Goal: Check status: Check status

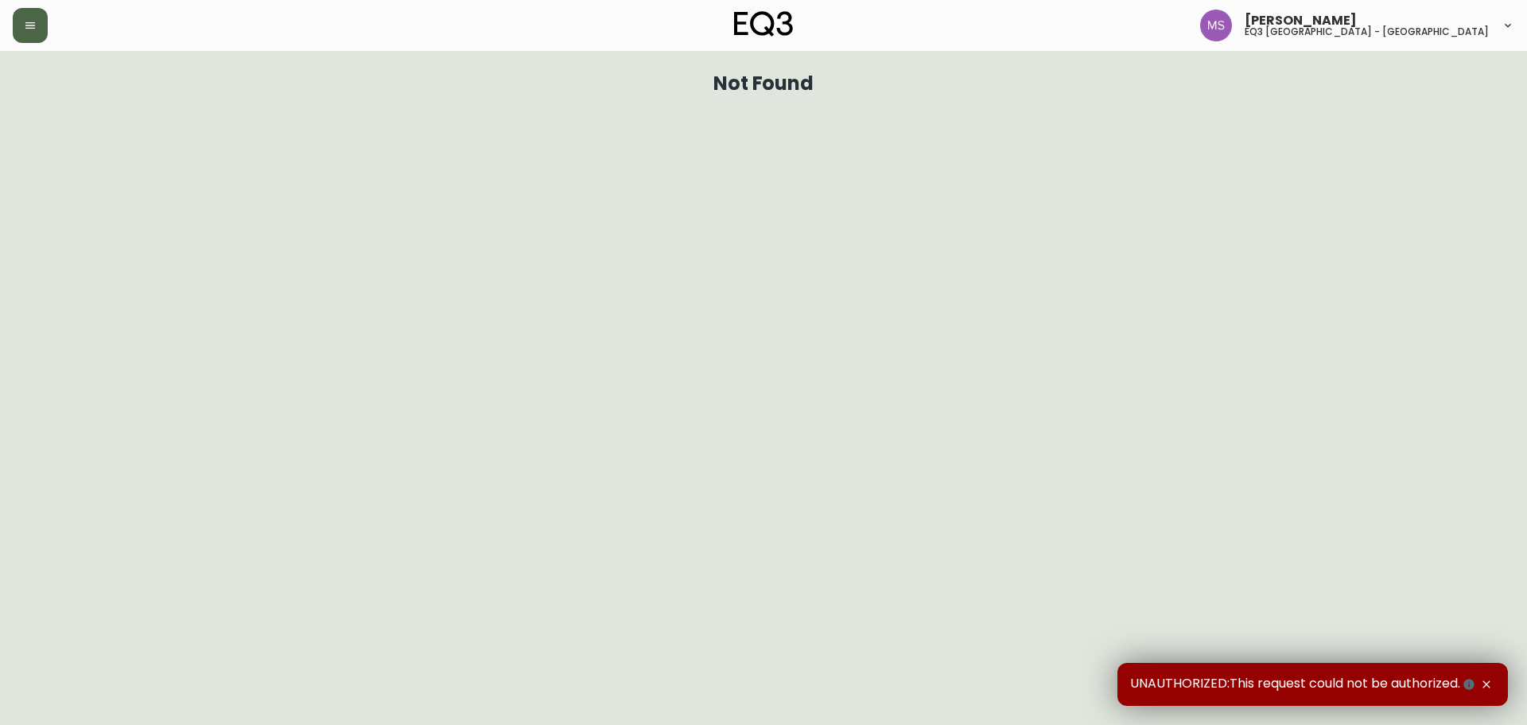
click at [31, 41] on button "button" at bounding box center [30, 25] width 35 height 35
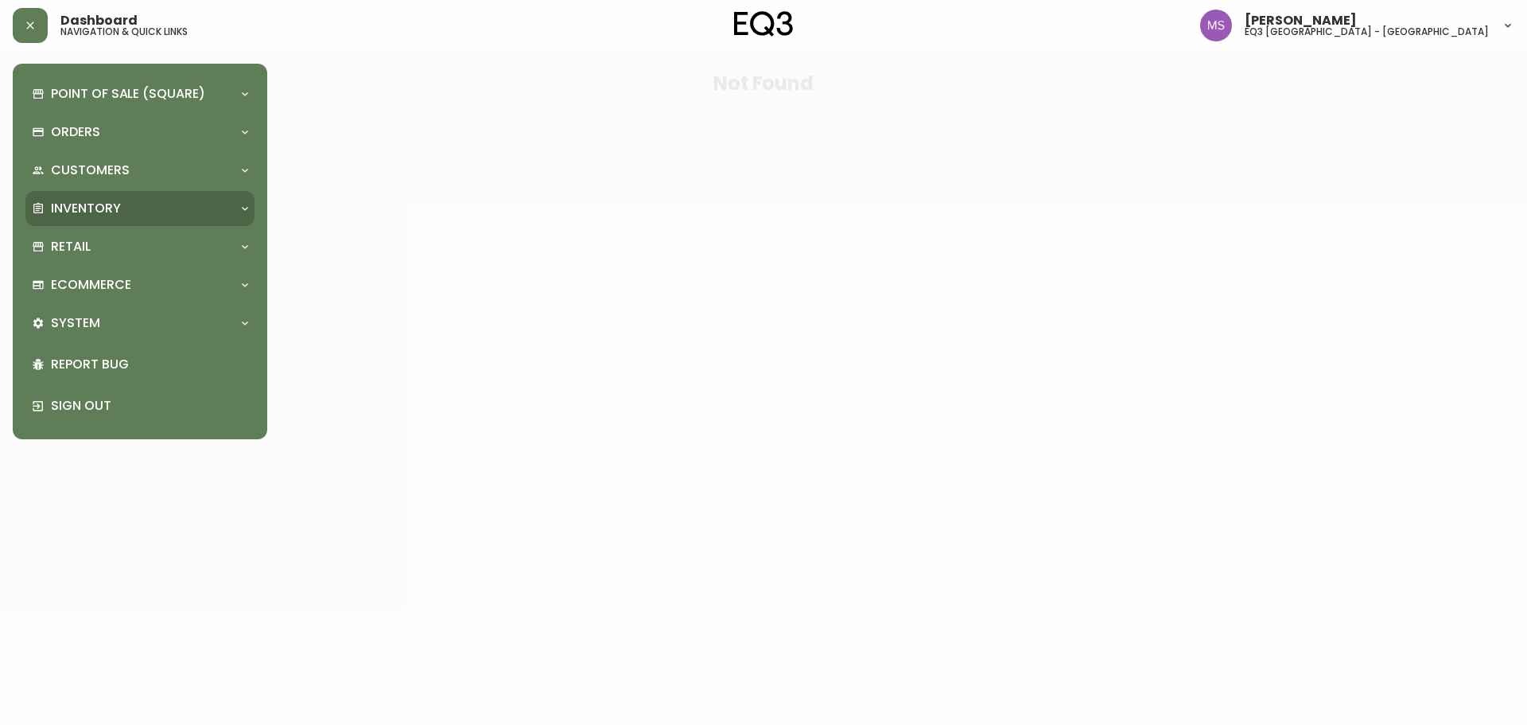
click at [88, 202] on p "Inventory" at bounding box center [86, 209] width 70 height 18
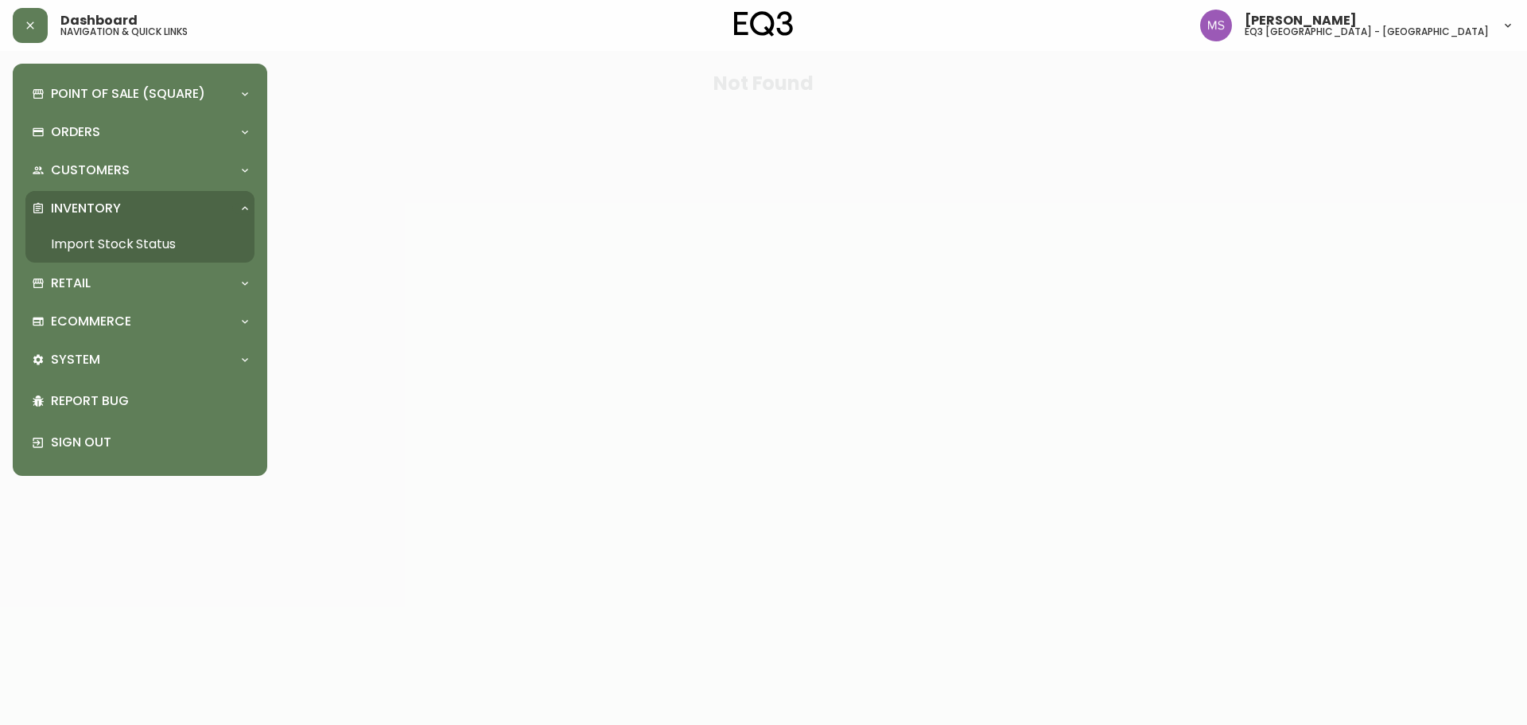
click at [113, 243] on link "Import Stock Status" at bounding box center [139, 244] width 229 height 37
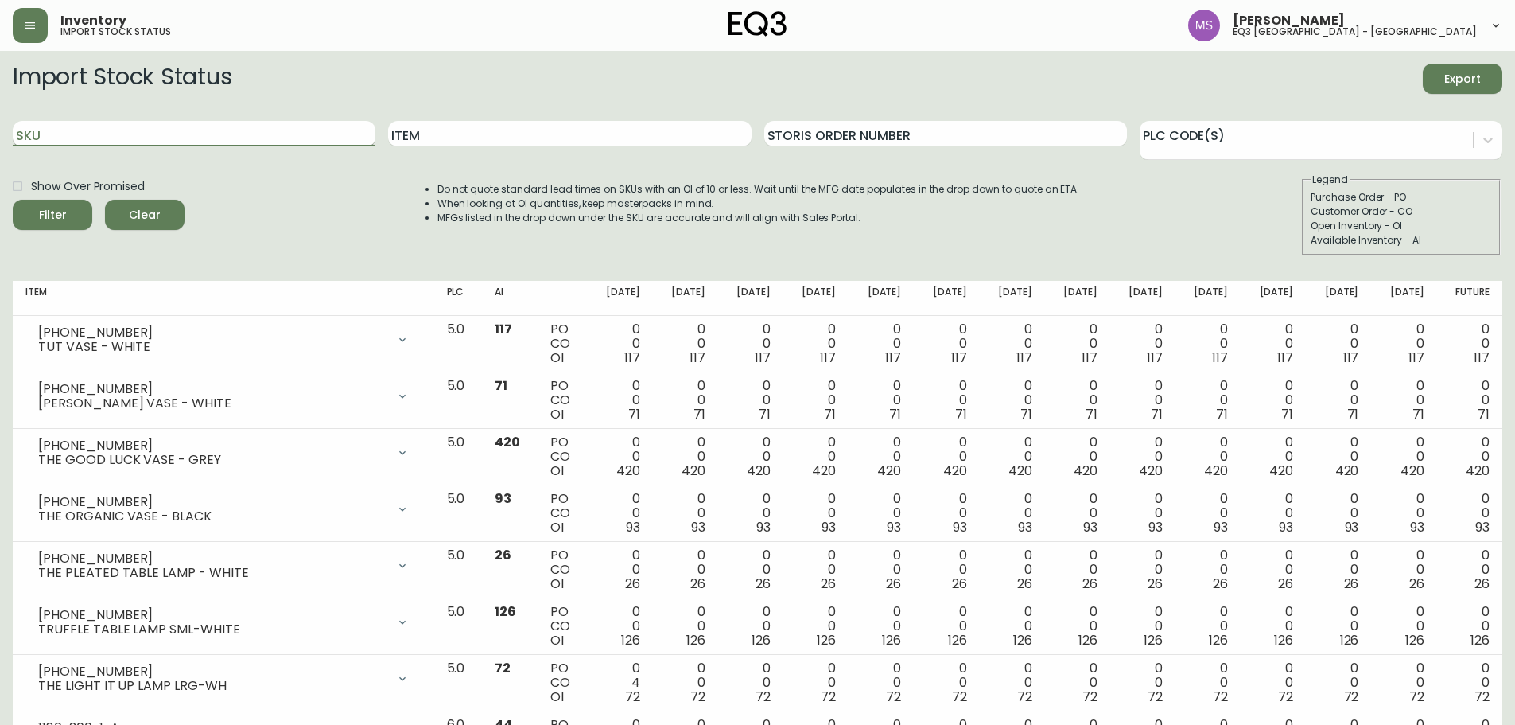
click at [124, 135] on input "SKU" at bounding box center [194, 133] width 363 height 25
drag, startPoint x: 124, startPoint y: 135, endPoint x: 82, endPoint y: 140, distance: 42.4
click at [82, 140] on input "SKU" at bounding box center [194, 133] width 363 height 25
paste input "[PHONE_NUMBER]"
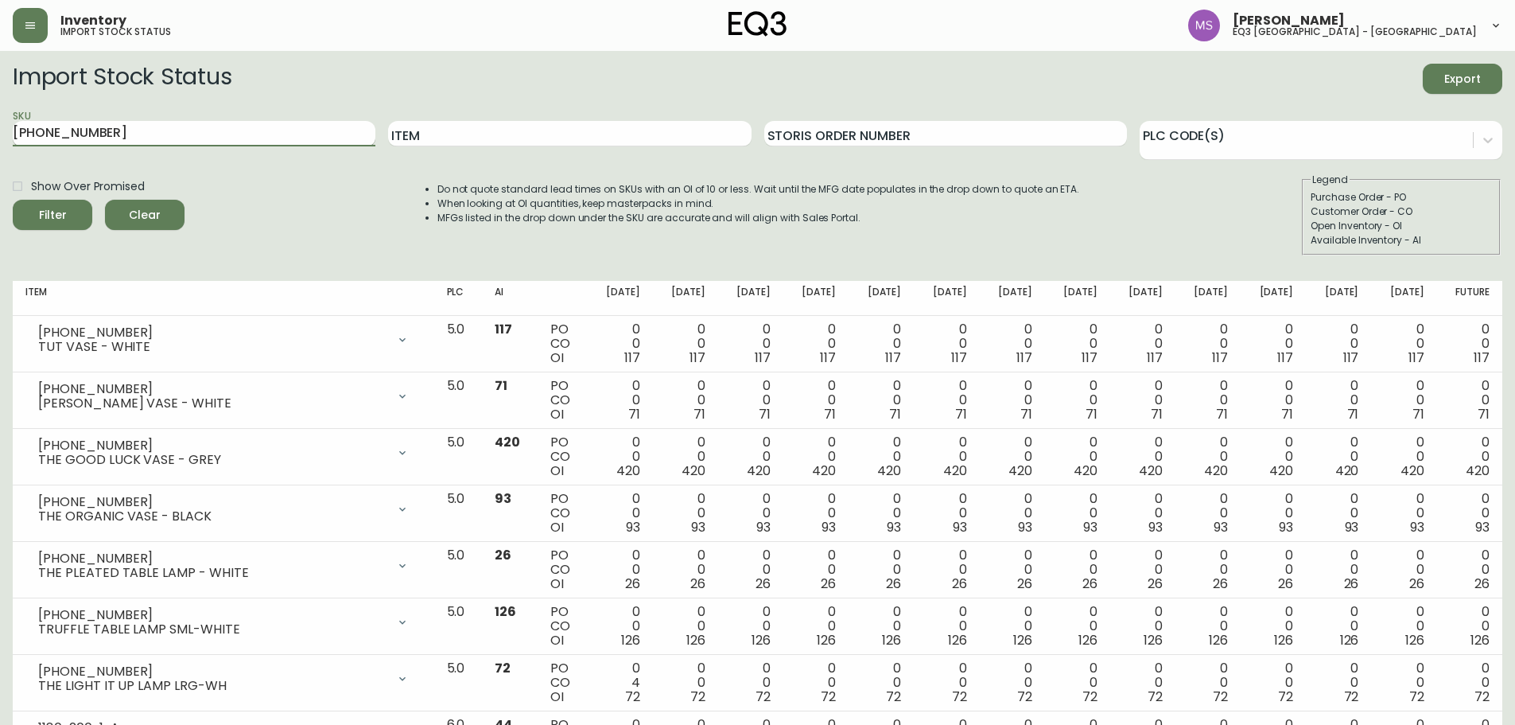
type input "[PHONE_NUMBER]"
click at [13, 200] on button "Filter" at bounding box center [53, 215] width 80 height 30
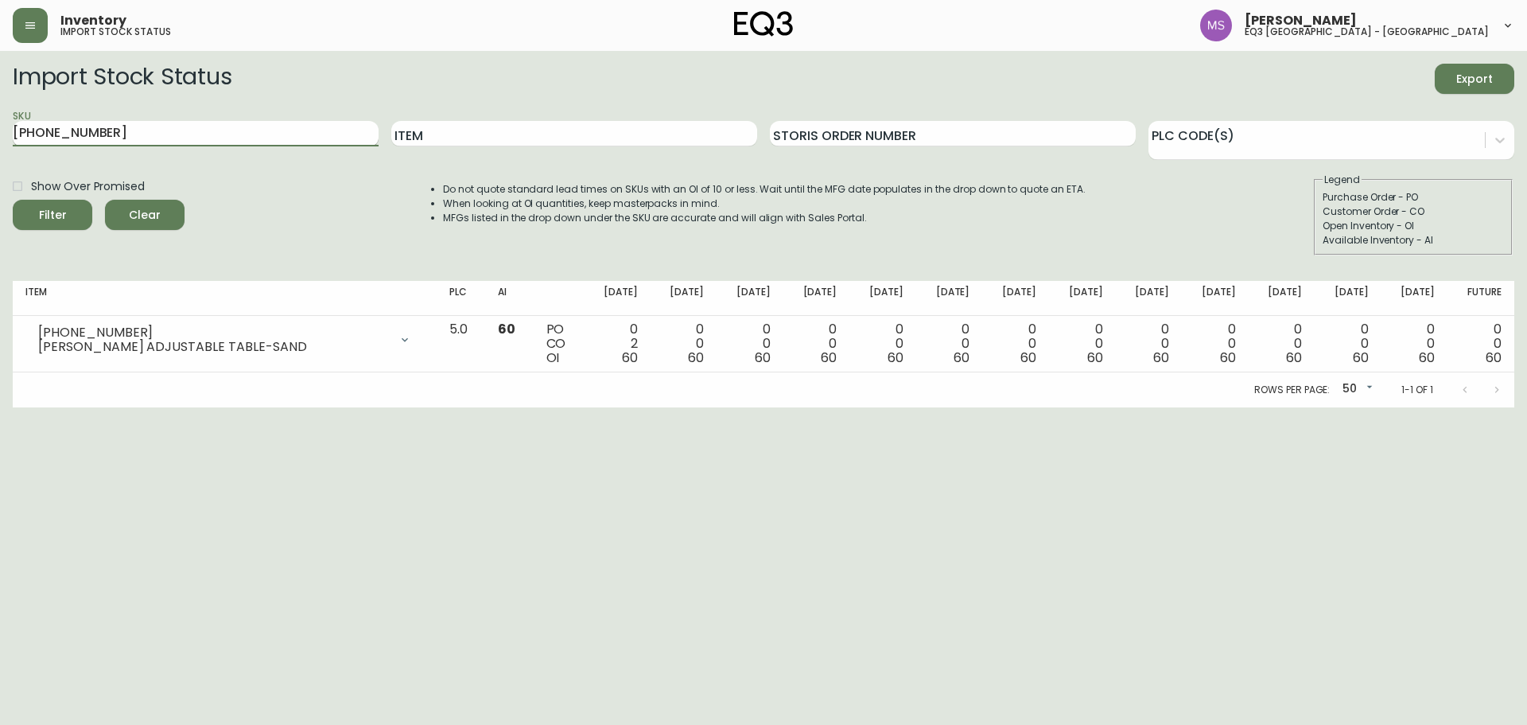
click at [133, 133] on input "[PHONE_NUMBER]" at bounding box center [196, 133] width 366 height 25
type input "[PHONE_NUMBER]"
click at [13, 200] on button "Filter" at bounding box center [53, 215] width 80 height 30
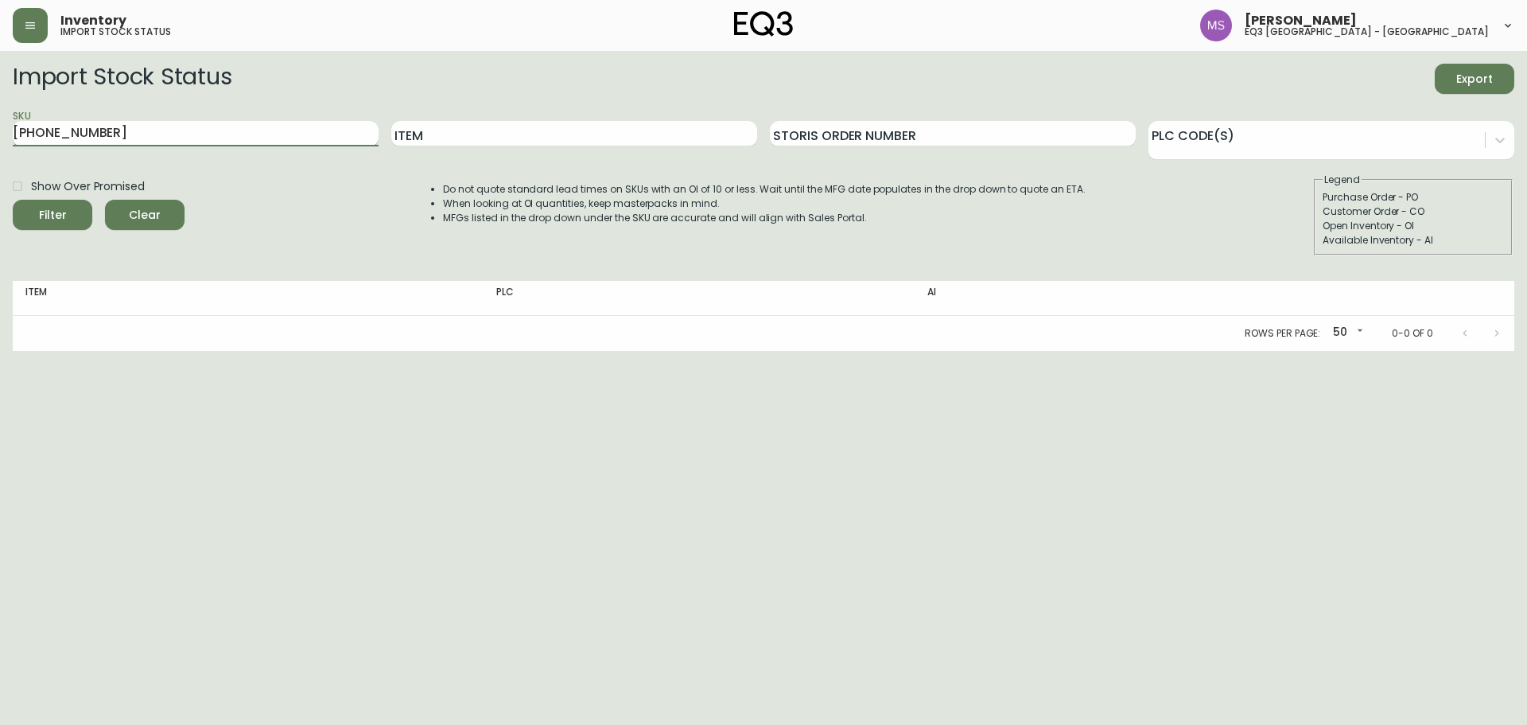
click at [133, 132] on input "[PHONE_NUMBER]" at bounding box center [196, 133] width 366 height 25
click at [13, 200] on button "Filter" at bounding box center [53, 215] width 80 height 30
drag, startPoint x: 145, startPoint y: 139, endPoint x: 0, endPoint y: 150, distance: 145.2
click at [0, 150] on main "Import Stock Status Export SKU [PHONE_NUMBER] Item Storis Order Number PLC Code…" at bounding box center [763, 201] width 1527 height 300
click at [215, 141] on input "SKU" at bounding box center [196, 133] width 366 height 25
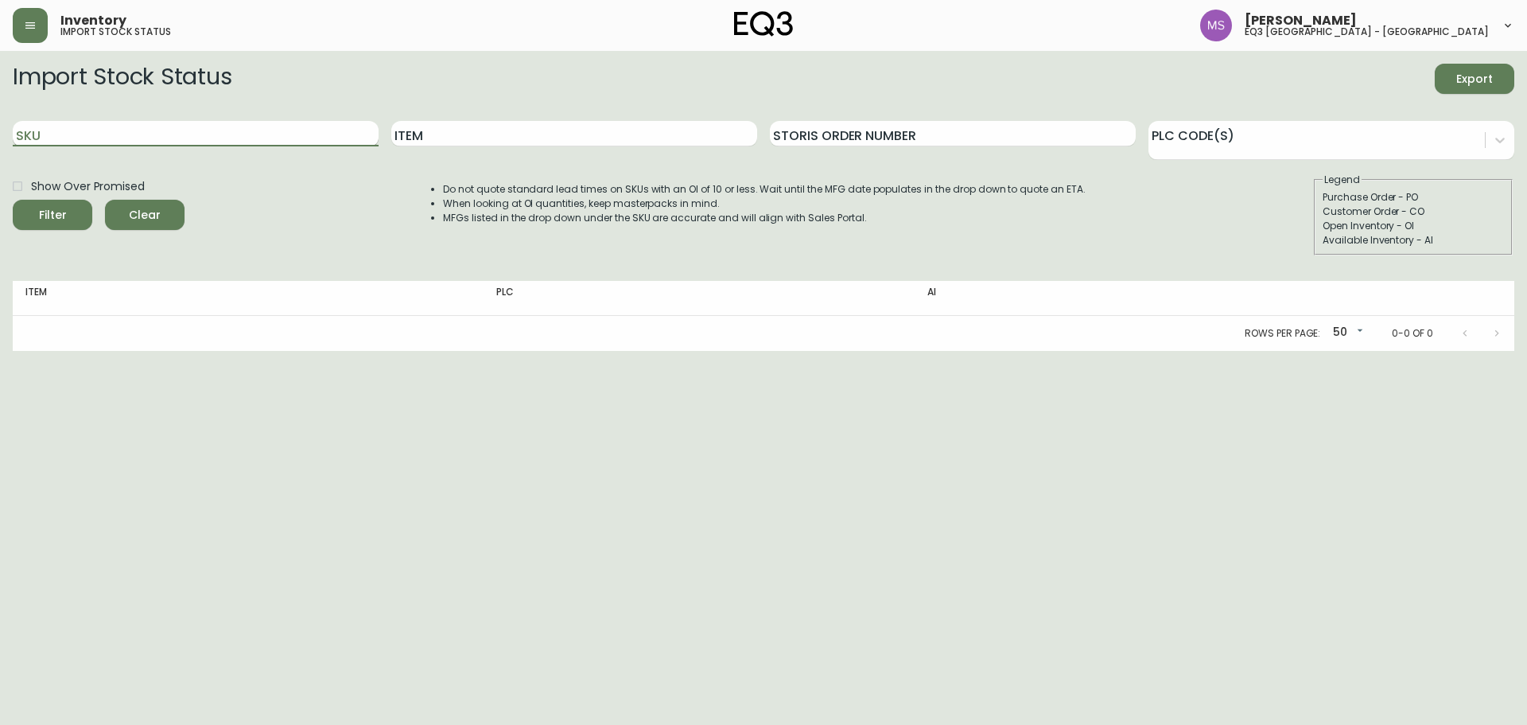
paste input "[PHONE_NUMBER]"
type input "[PHONE_NUMBER]"
click at [13, 200] on button "Filter" at bounding box center [53, 215] width 80 height 30
